Goal: Communication & Community: Answer question/provide support

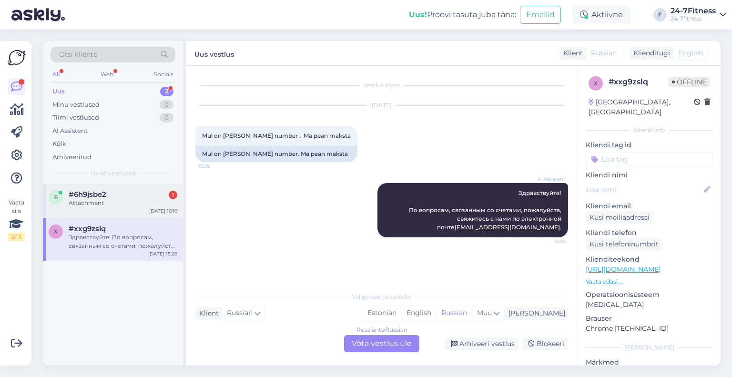
click at [113, 195] on div "#6h9jsbe2 1" at bounding box center [123, 194] width 109 height 9
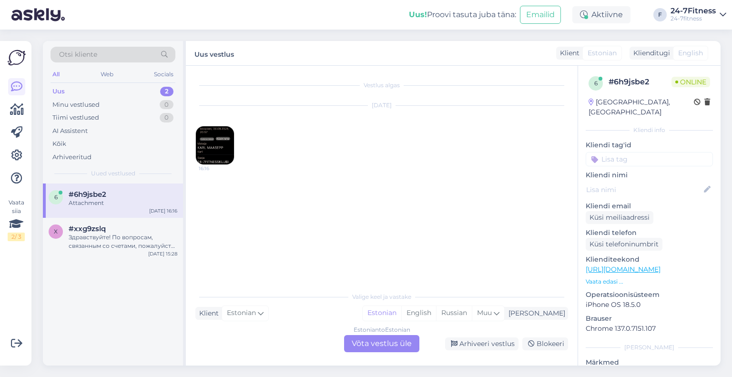
click at [228, 153] on img at bounding box center [215, 145] width 38 height 38
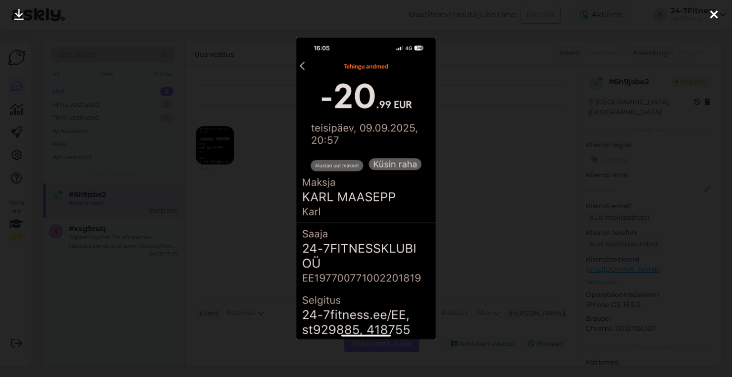
click at [279, 194] on div at bounding box center [366, 188] width 732 height 377
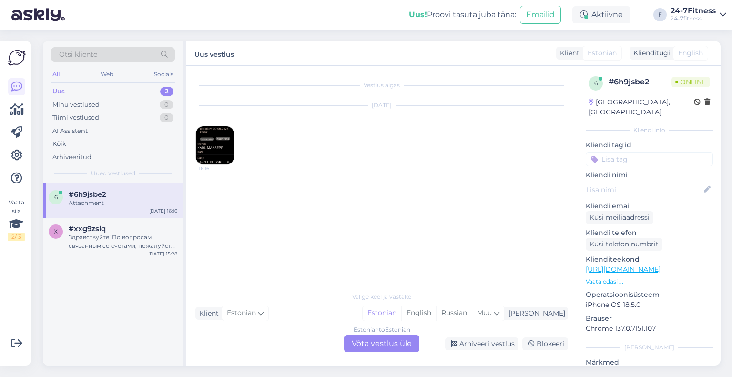
click at [207, 139] on img at bounding box center [215, 145] width 38 height 38
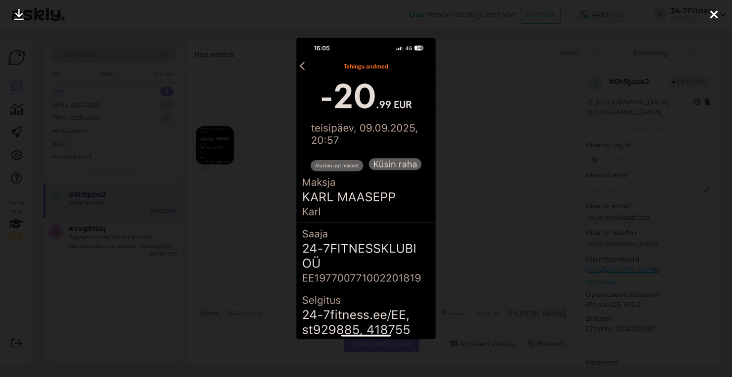
click at [248, 276] on div at bounding box center [366, 188] width 732 height 377
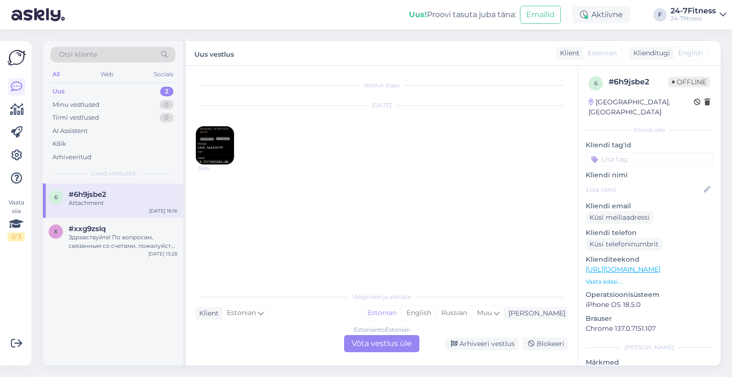
click at [386, 353] on div "Vestlus algas [DATE] 16:16 Valige [PERSON_NAME] vastake Klient Estonian Mina Es…" at bounding box center [382, 216] width 392 height 300
click at [383, 339] on div "Estonian to Estonian Võta vestlus üle" at bounding box center [381, 343] width 75 height 17
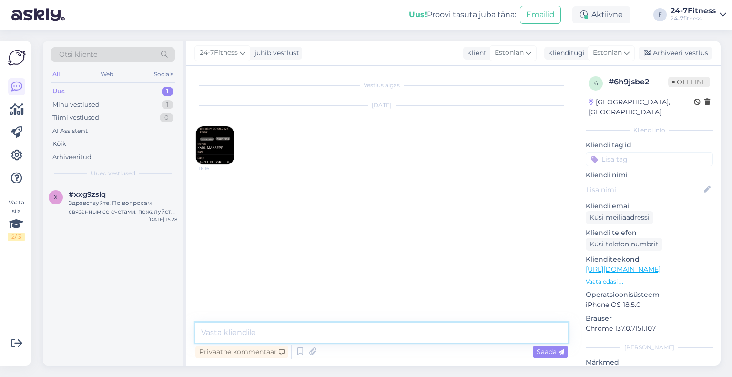
click at [294, 335] on textarea at bounding box center [381, 333] width 373 height 20
paste textarea "Täname [PERSON_NAME] arve tasumise eest! Olete ülekande teinud teisele pangakon…"
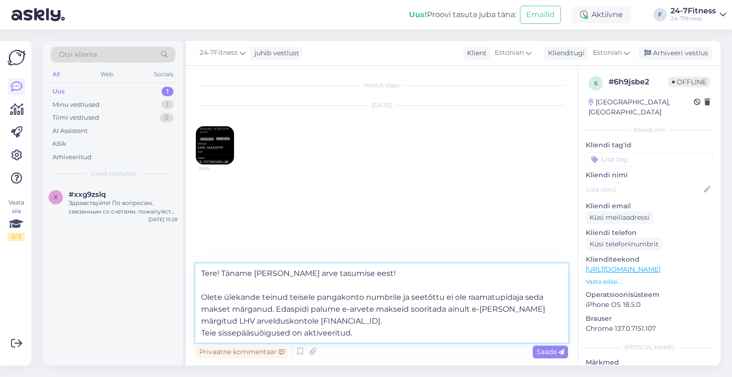
drag, startPoint x: 370, startPoint y: 329, endPoint x: 202, endPoint y: 332, distance: 168.2
click at [202, 332] on textarea "Tere! Täname [PERSON_NAME] arve tasumise eest! Olete ülekande teinud teisele pa…" at bounding box center [381, 303] width 373 height 79
type textarea "Tere! Täname [PERSON_NAME] arve tasumise eest! Olete ülekande teinud teisele pa…"
click at [546, 348] on span "Saada" at bounding box center [551, 351] width 28 height 9
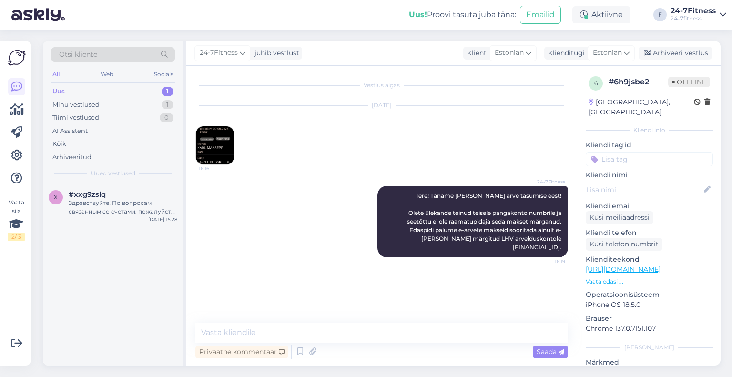
click at [206, 139] on img at bounding box center [215, 145] width 38 height 38
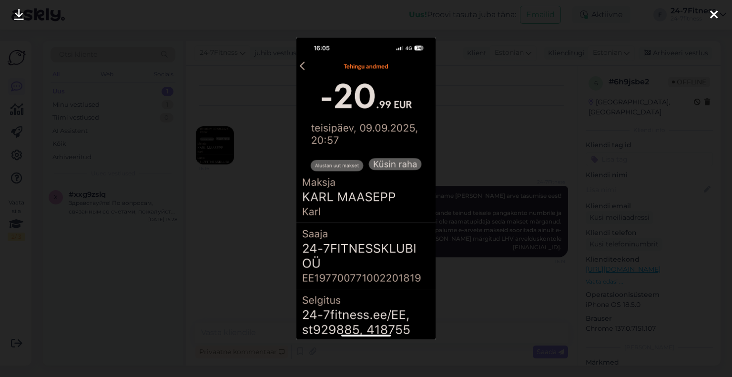
click at [21, 11] on icon at bounding box center [19, 15] width 10 height 12
